Goal: Task Accomplishment & Management: Use online tool/utility

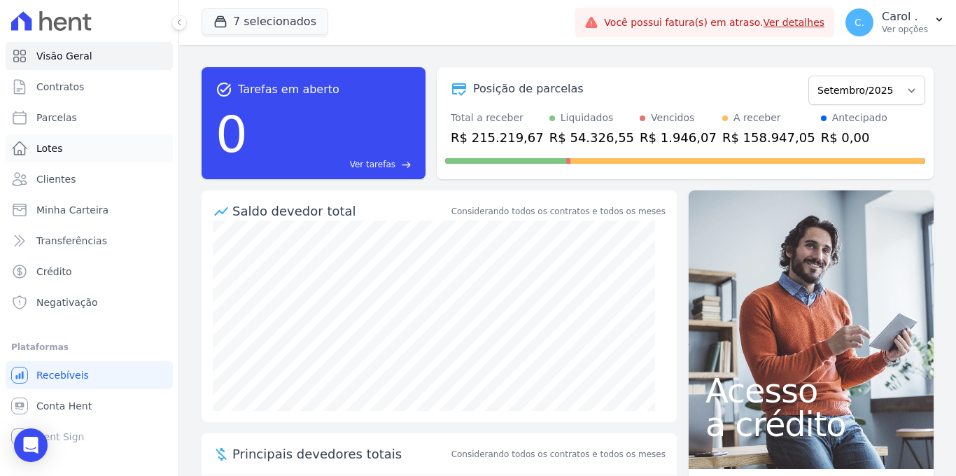
click at [67, 153] on link "Lotes" at bounding box center [89, 148] width 167 height 28
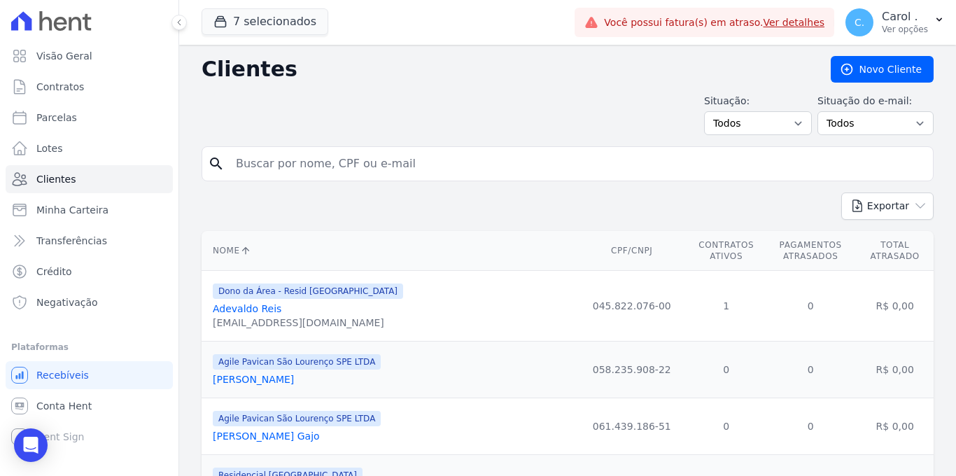
click at [292, 169] on input "search" at bounding box center [578, 164] width 700 height 28
type input "edgar"
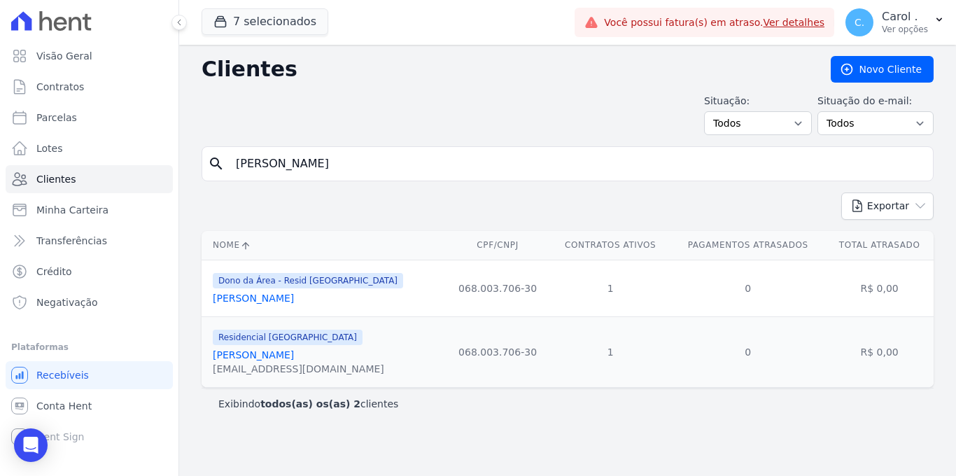
click at [294, 300] on link "Edgard Pereira Chiecchi" at bounding box center [253, 298] width 81 height 11
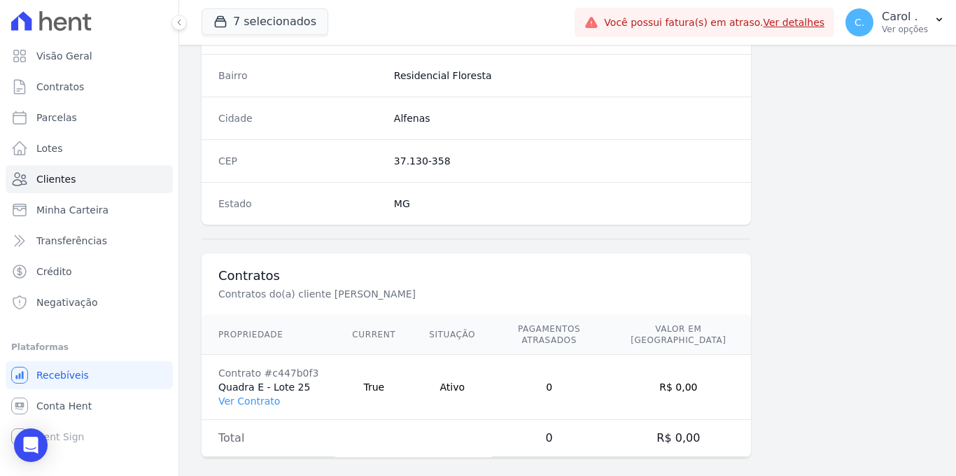
scroll to position [845, 0]
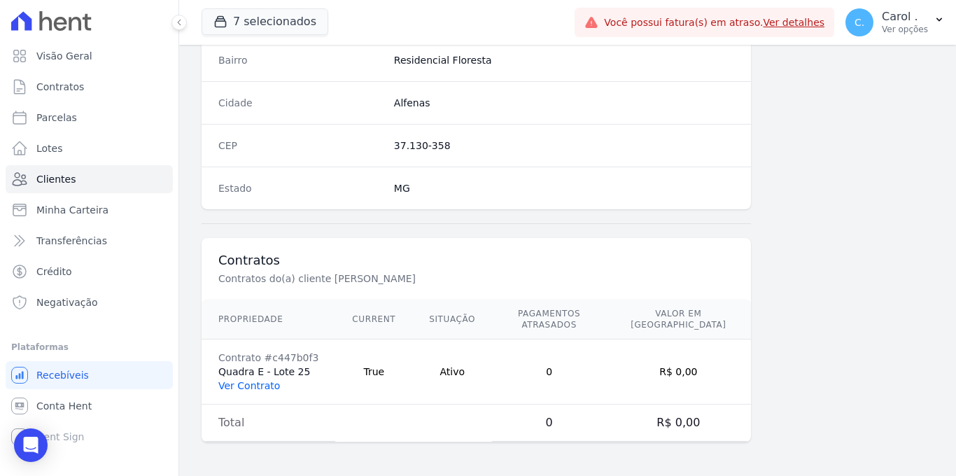
click at [258, 389] on link "Ver Contrato" at bounding box center [249, 385] width 62 height 11
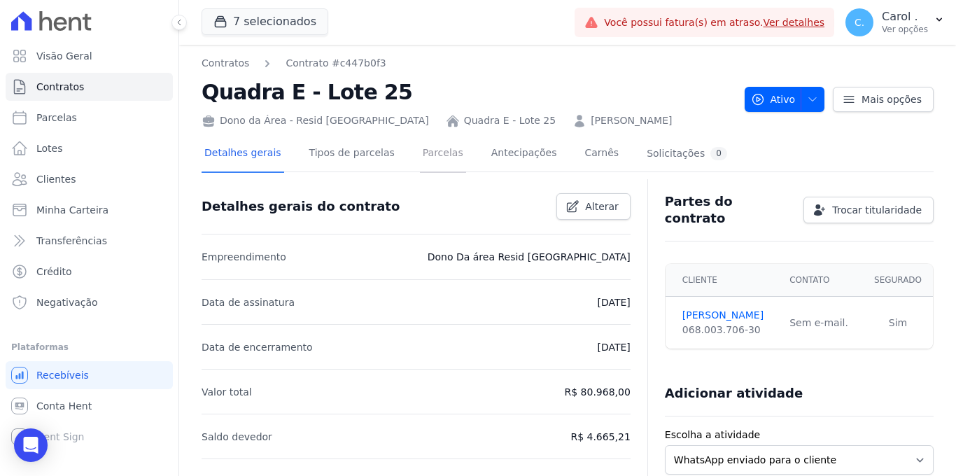
click at [435, 155] on link "Parcelas" at bounding box center [443, 154] width 46 height 37
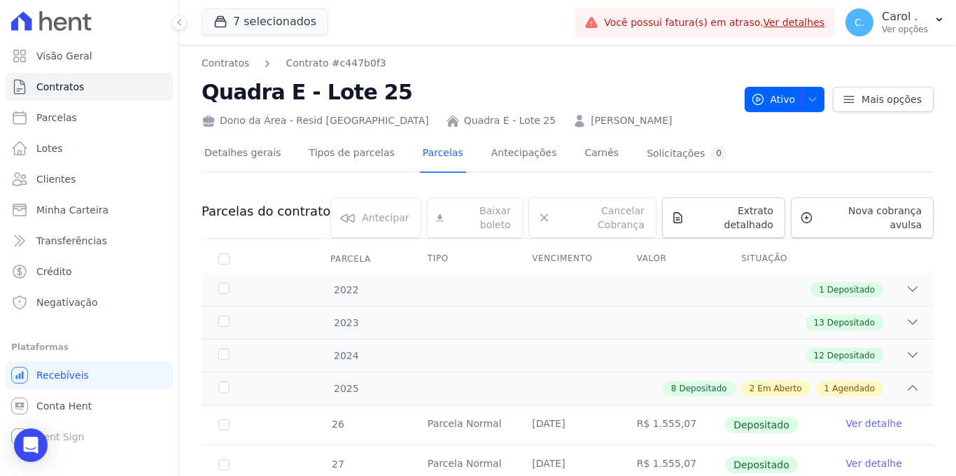
click at [608, 117] on link "Edgard Pereira Chiecchi" at bounding box center [631, 120] width 81 height 15
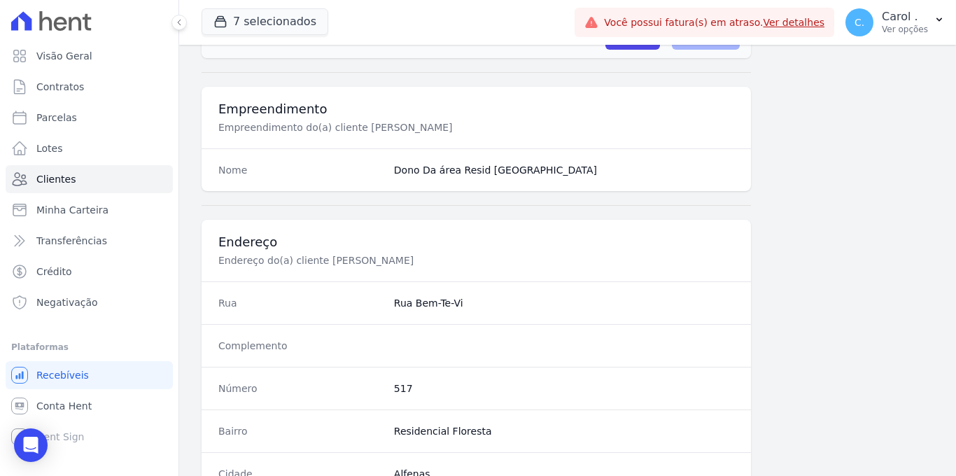
scroll to position [845, 0]
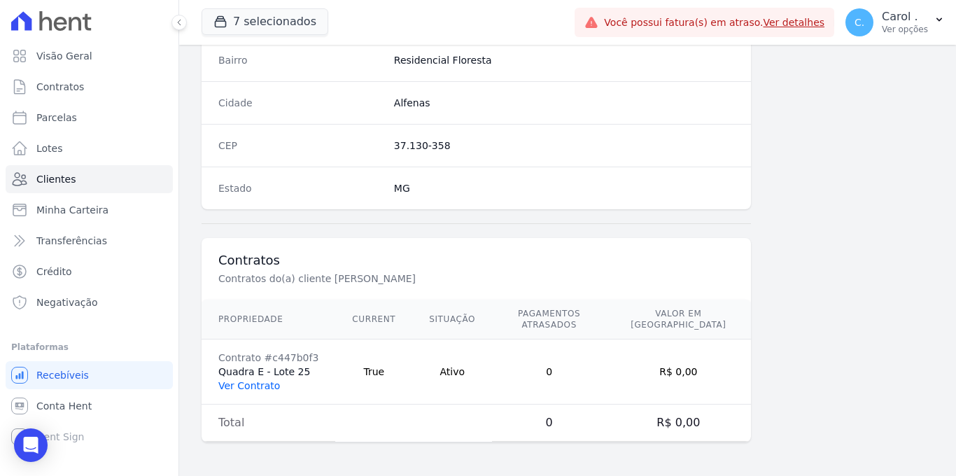
click at [255, 388] on link "Ver Contrato" at bounding box center [249, 385] width 62 height 11
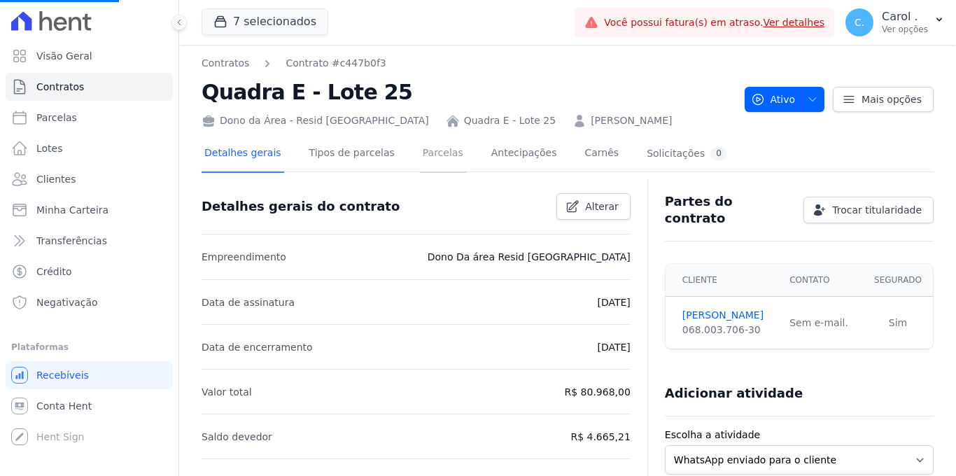
click at [425, 153] on link "Parcelas" at bounding box center [443, 154] width 46 height 37
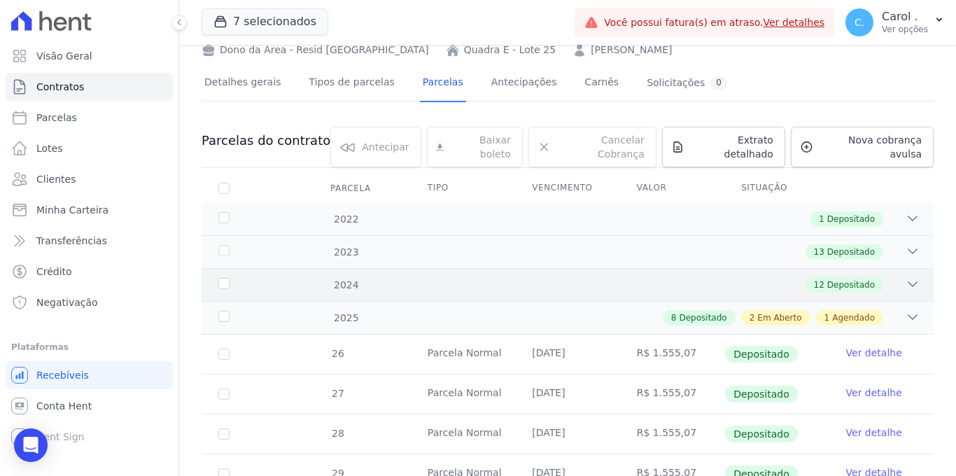
scroll to position [83, 0]
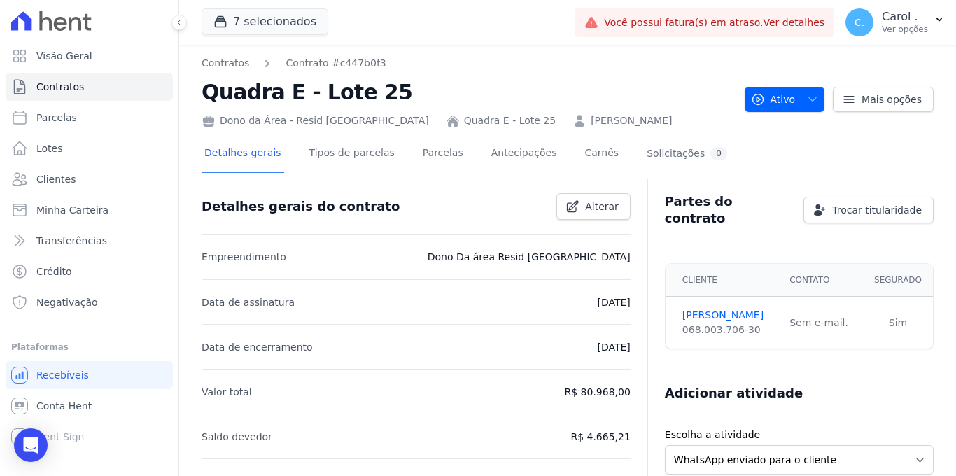
click at [605, 118] on link "Edgard Pereira Chiecchi" at bounding box center [631, 120] width 81 height 15
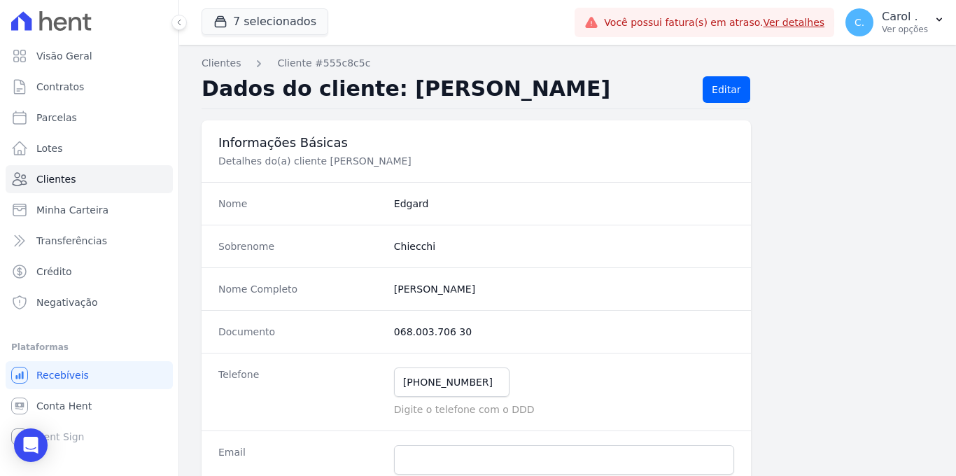
scroll to position [845, 0]
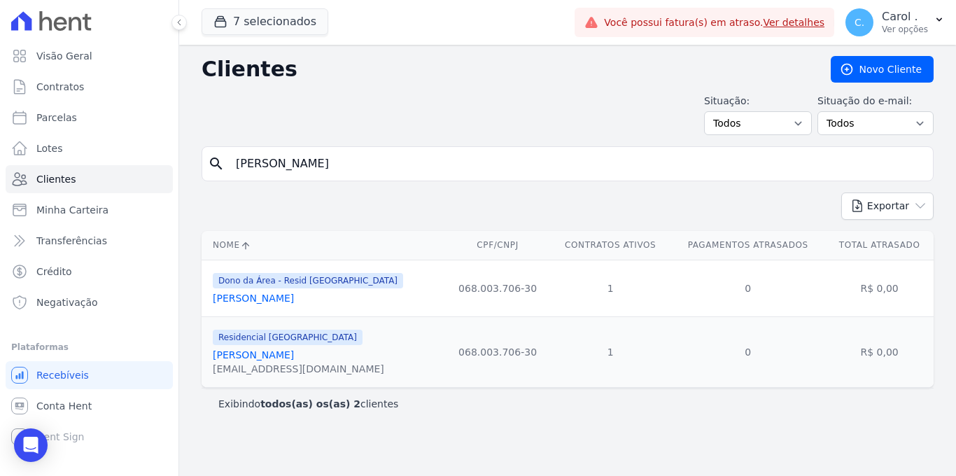
click at [294, 359] on link "Edgard Pereira Chiecchi" at bounding box center [253, 354] width 81 height 11
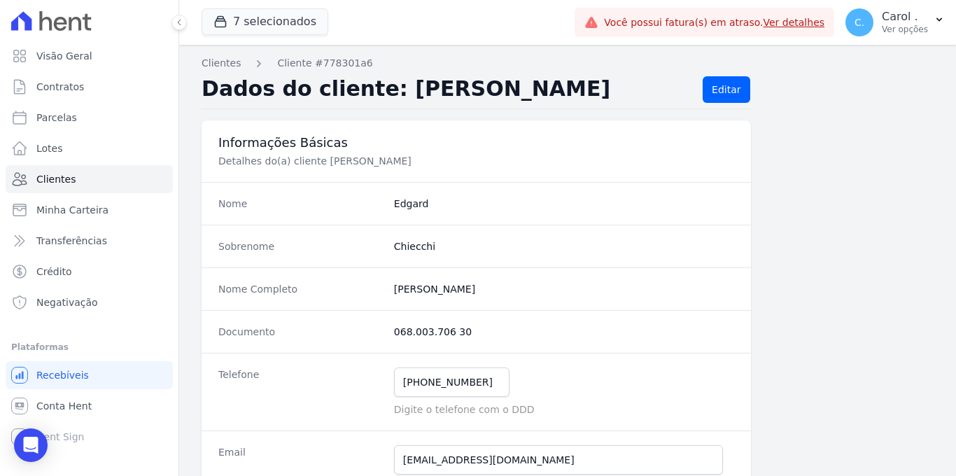
scroll to position [845, 0]
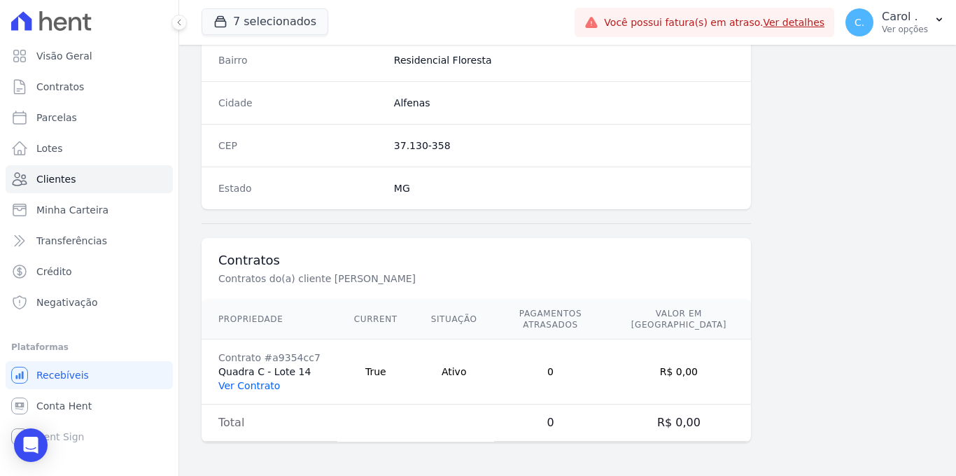
click at [268, 382] on link "Ver Contrato" at bounding box center [249, 385] width 62 height 11
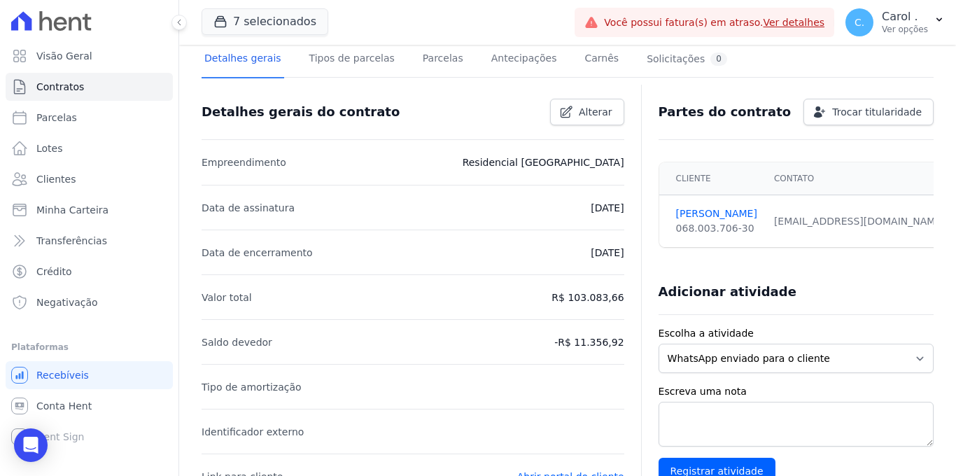
scroll to position [97, 0]
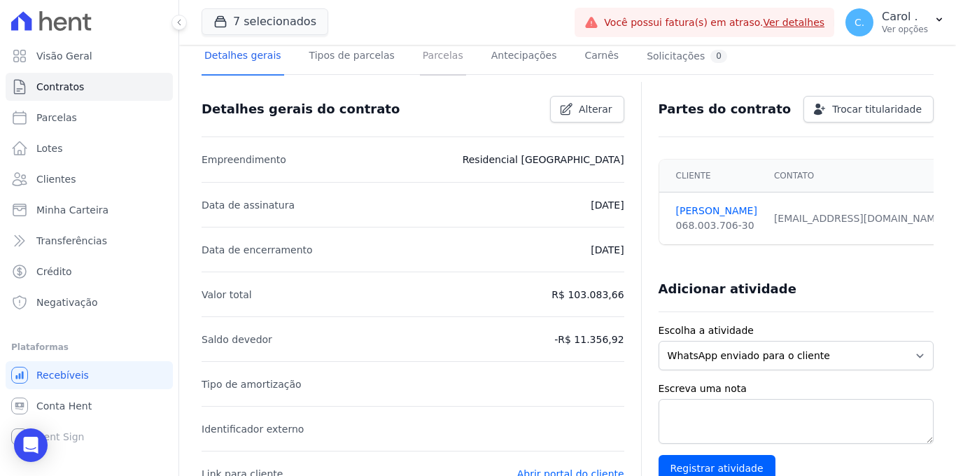
click at [438, 55] on link "Parcelas" at bounding box center [443, 57] width 46 height 37
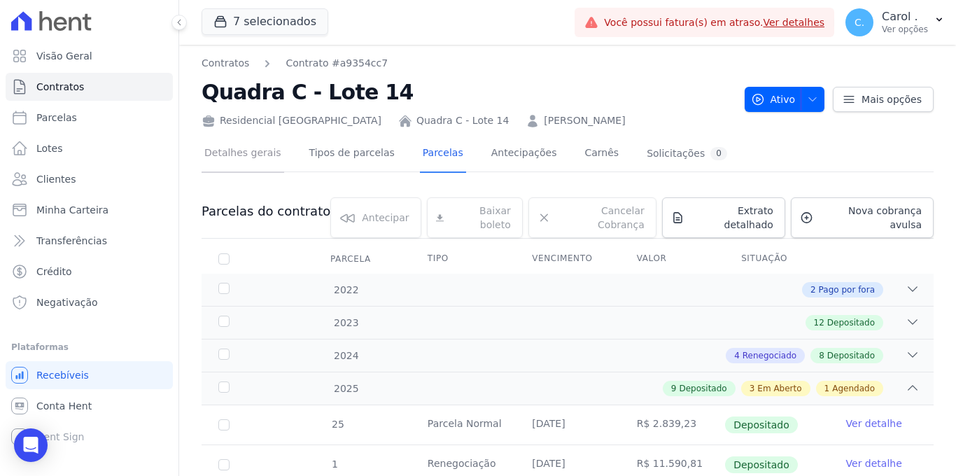
click at [207, 158] on link "Detalhes gerais" at bounding box center [243, 154] width 83 height 37
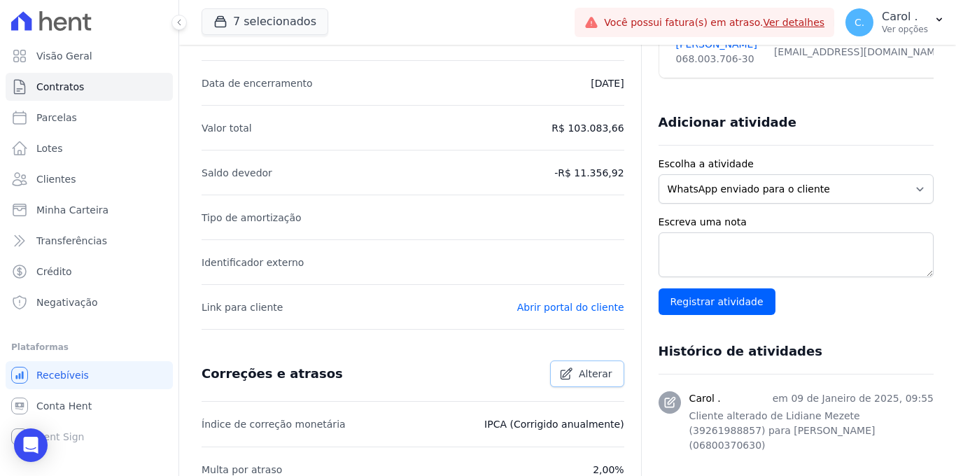
scroll to position [323, 0]
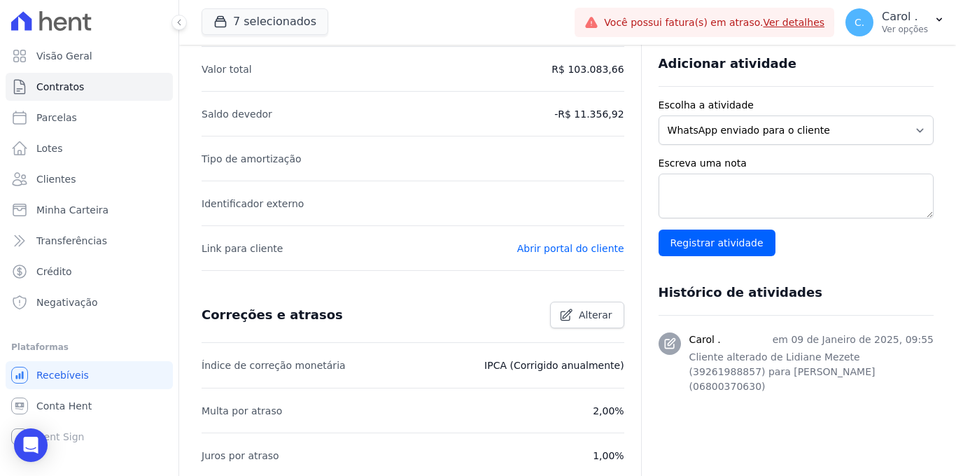
click at [563, 254] on p "Abrir portal do cliente" at bounding box center [570, 248] width 107 height 17
click at [566, 251] on link "Abrir portal do cliente" at bounding box center [570, 248] width 107 height 11
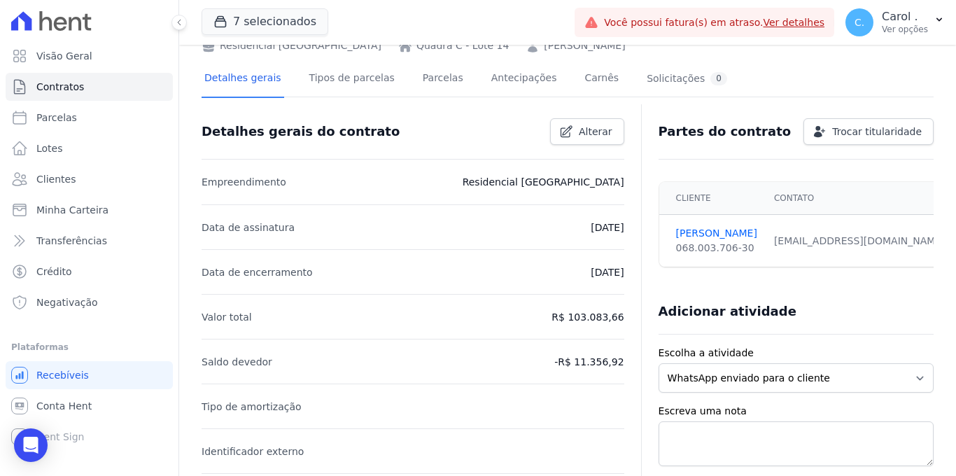
scroll to position [0, 0]
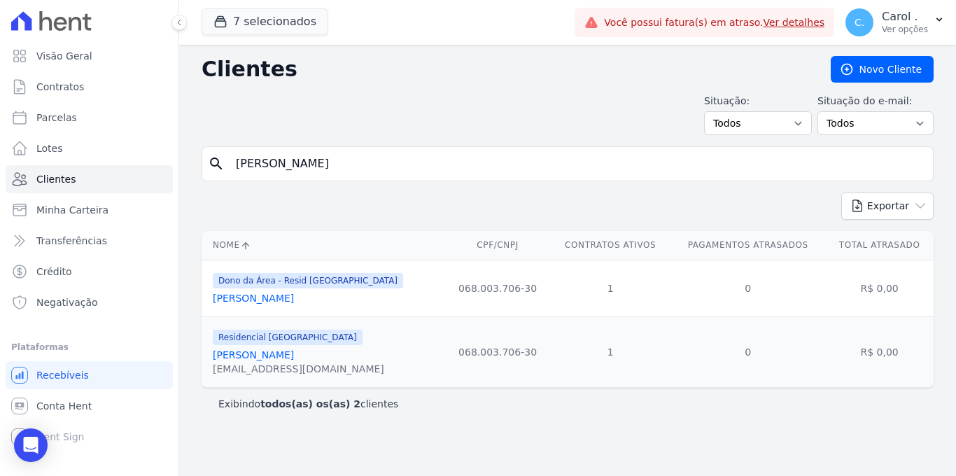
click at [294, 300] on link "Edgard Pereira Chiecchi" at bounding box center [253, 298] width 81 height 11
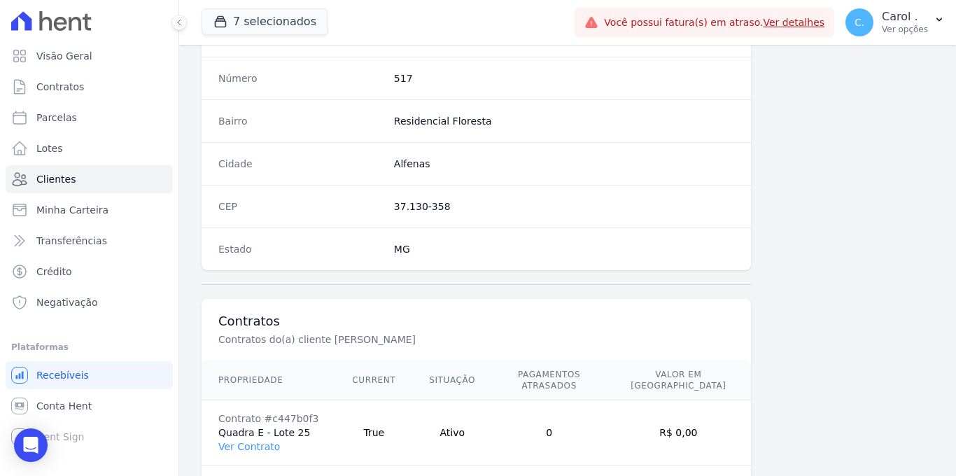
scroll to position [845, 0]
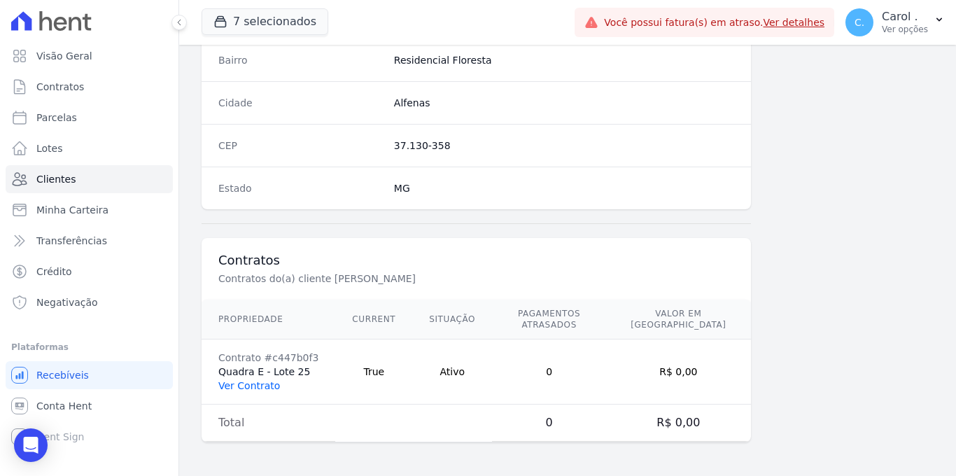
click at [275, 389] on link "Ver Contrato" at bounding box center [249, 385] width 62 height 11
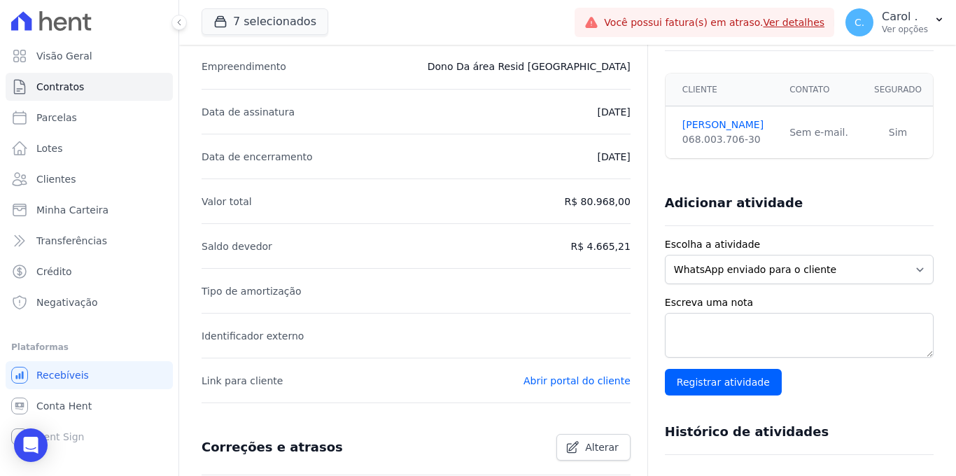
scroll to position [440, 0]
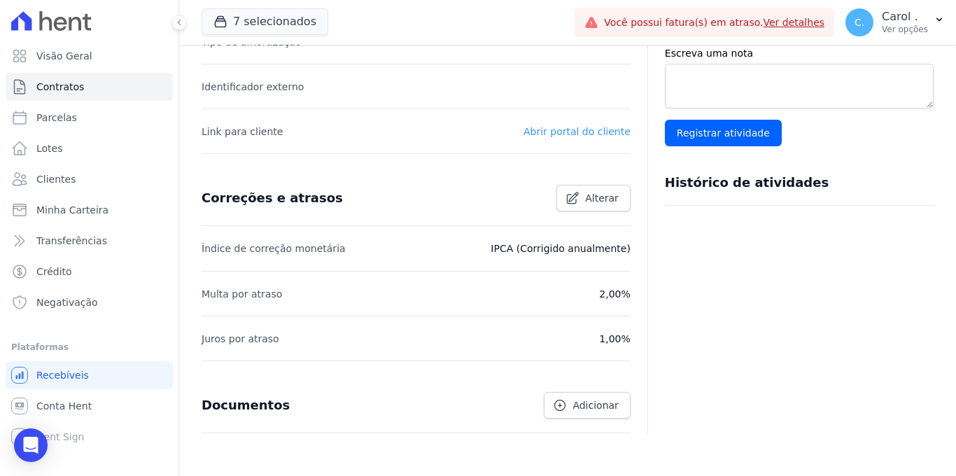
click at [566, 135] on link "Abrir portal do cliente" at bounding box center [577, 131] width 107 height 11
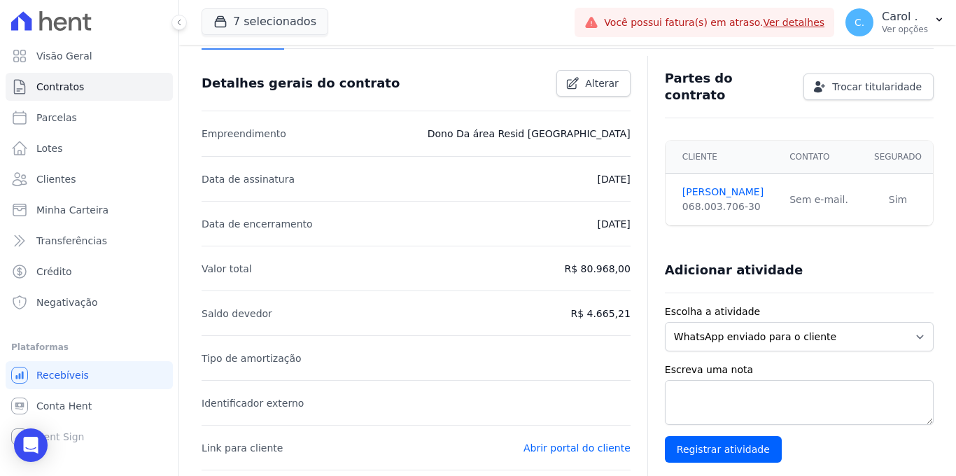
scroll to position [0, 0]
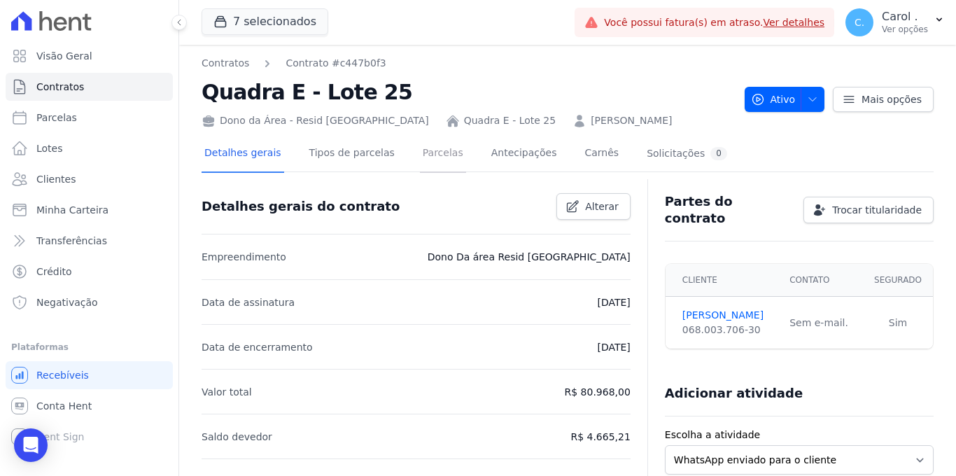
click at [437, 154] on link "Parcelas" at bounding box center [443, 154] width 46 height 37
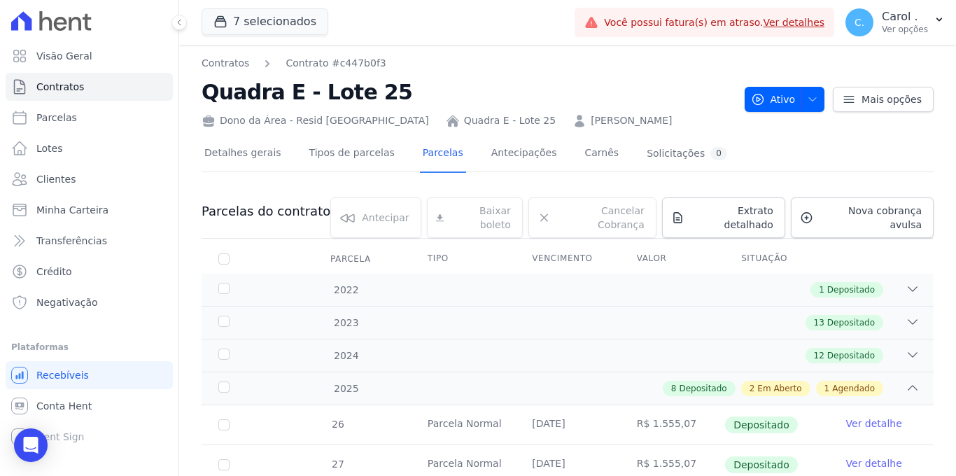
scroll to position [398, 0]
